Goal: Find specific page/section: Find specific page/section

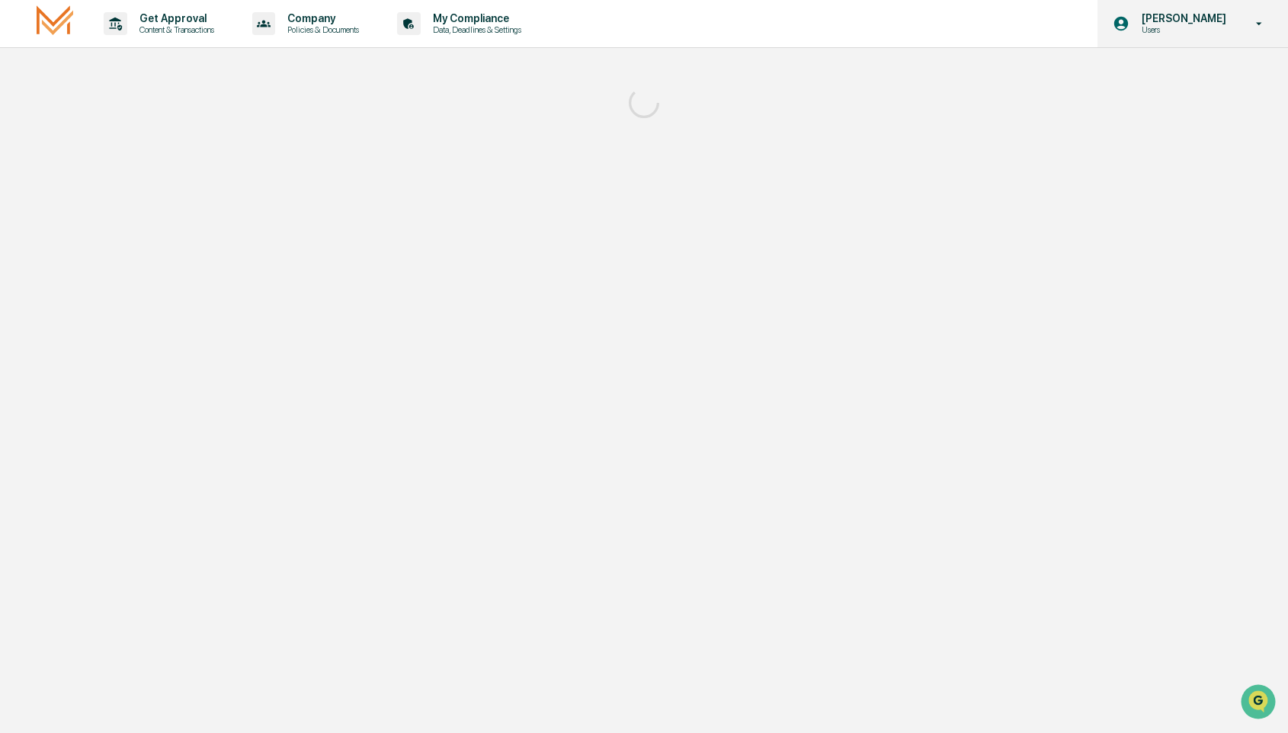
click at [1223, 18] on p "[PERSON_NAME]" at bounding box center [1181, 18] width 104 height 12
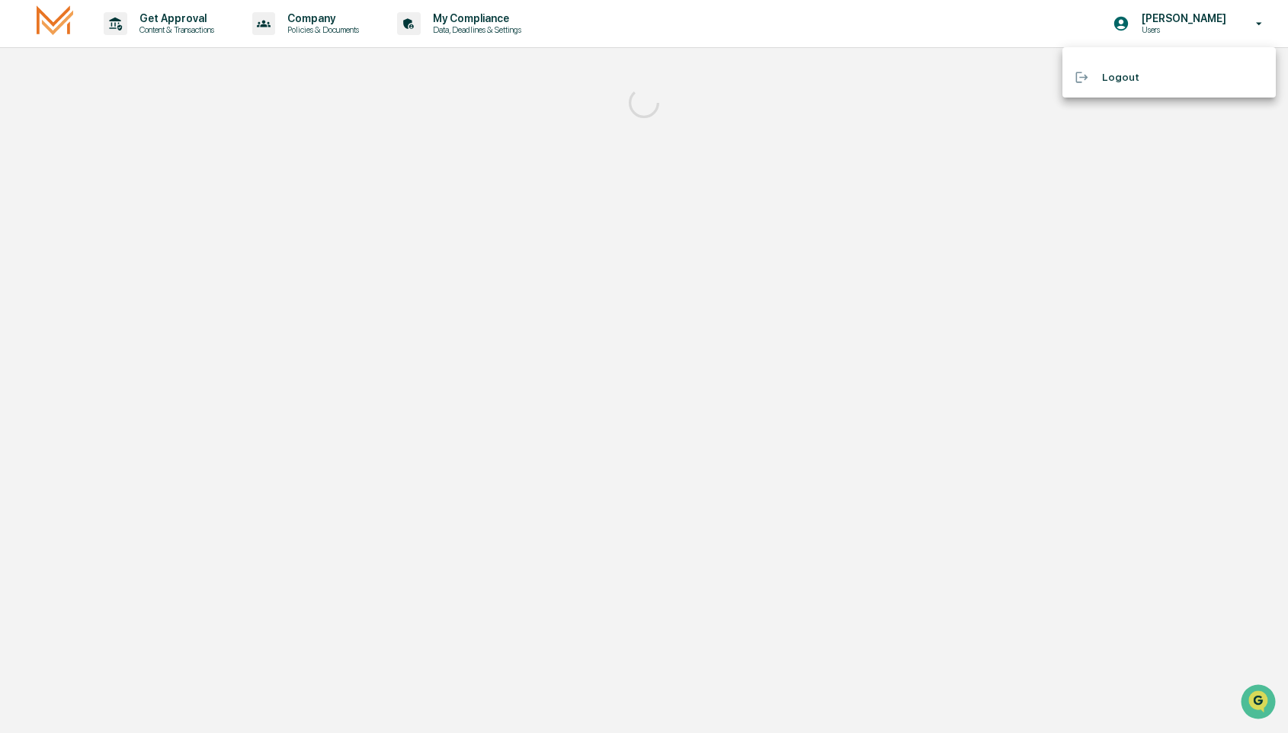
click at [644, 168] on div at bounding box center [644, 366] width 1288 height 733
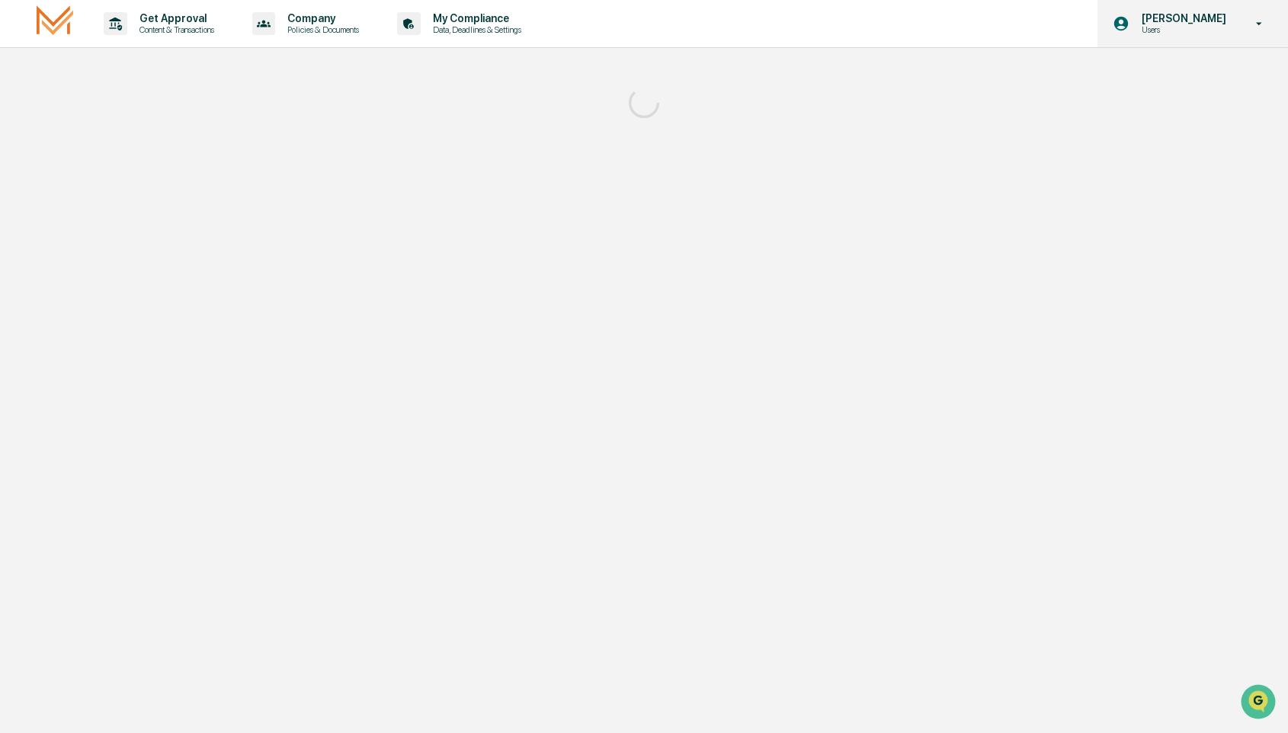
click at [1173, 38] on div "[PERSON_NAME] Users" at bounding box center [1192, 23] width 191 height 47
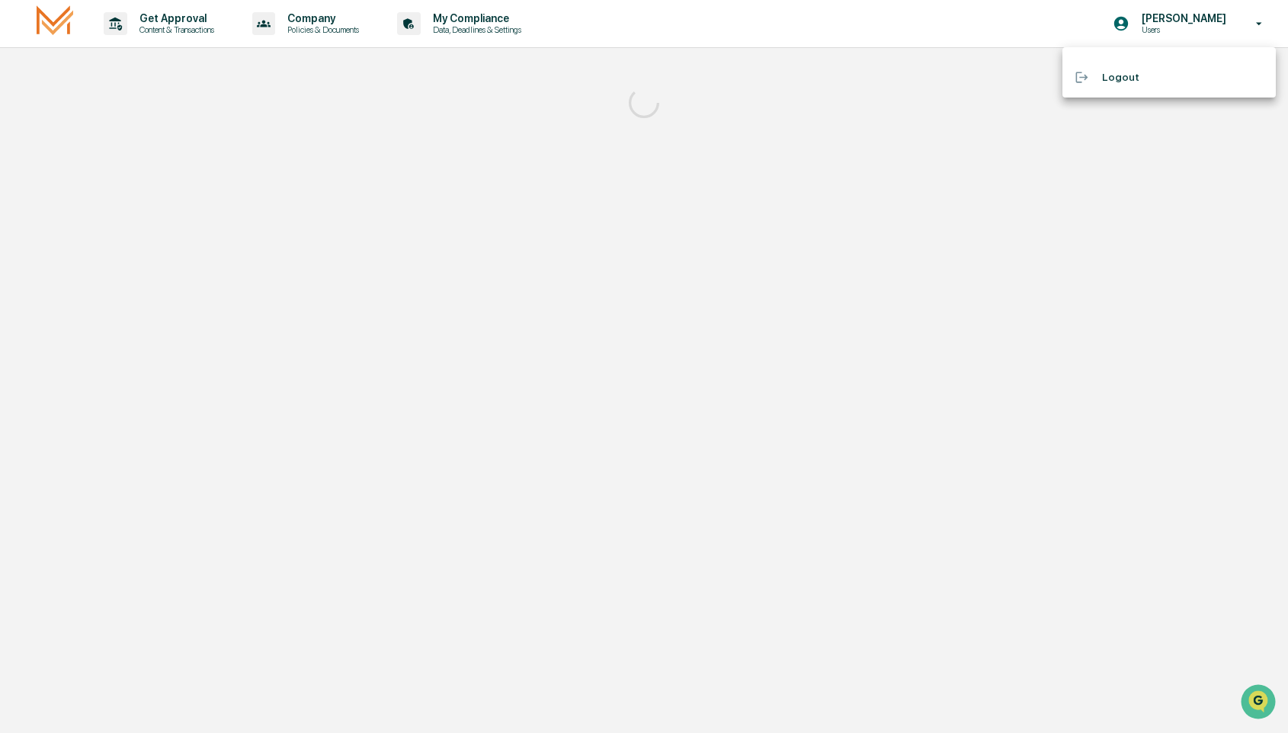
click at [578, 175] on div at bounding box center [644, 366] width 1288 height 733
click at [40, 28] on img at bounding box center [55, 23] width 37 height 36
